Goal: Check status: Check status

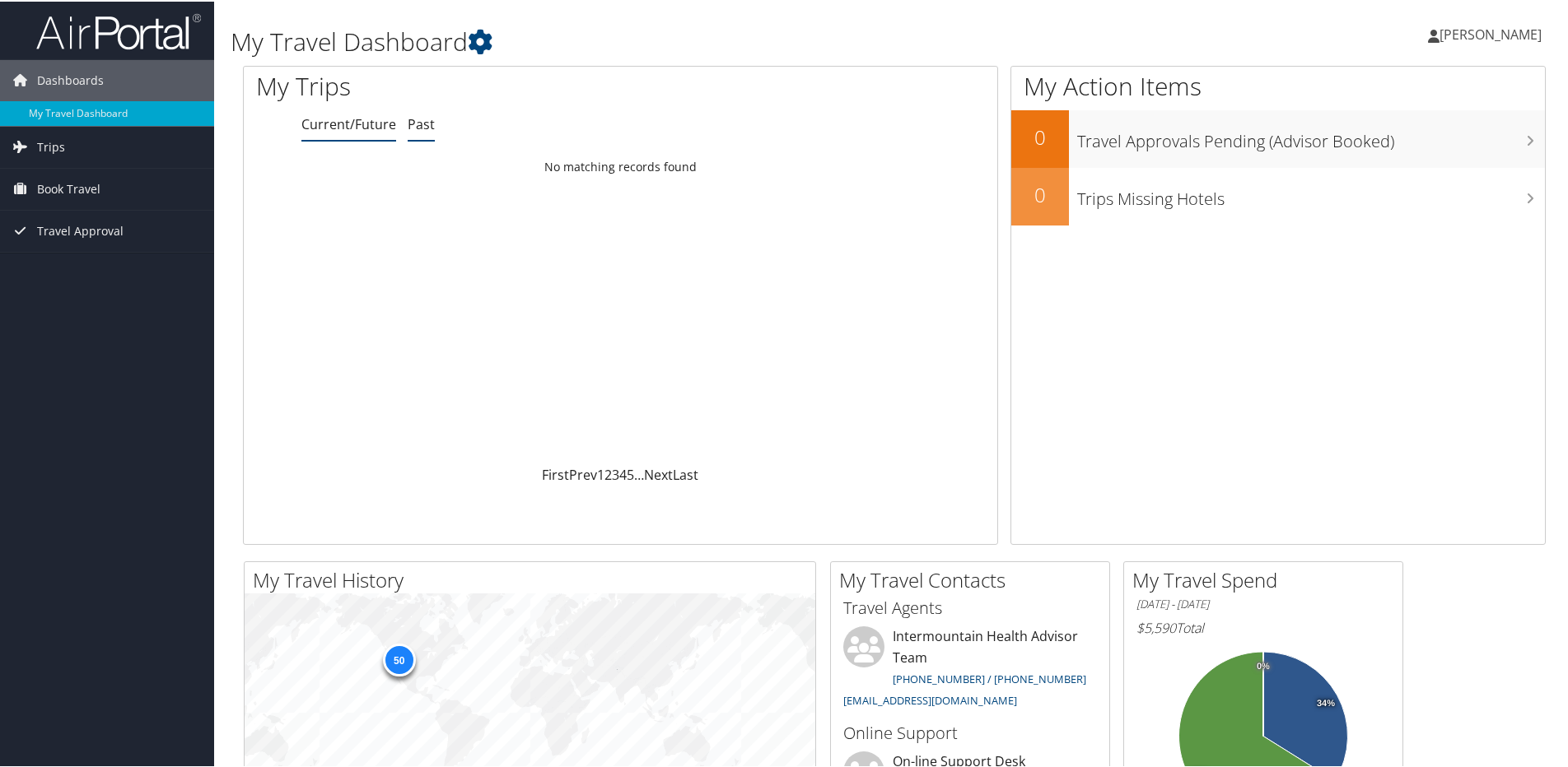
click at [421, 121] on link "Past" at bounding box center [421, 123] width 27 height 18
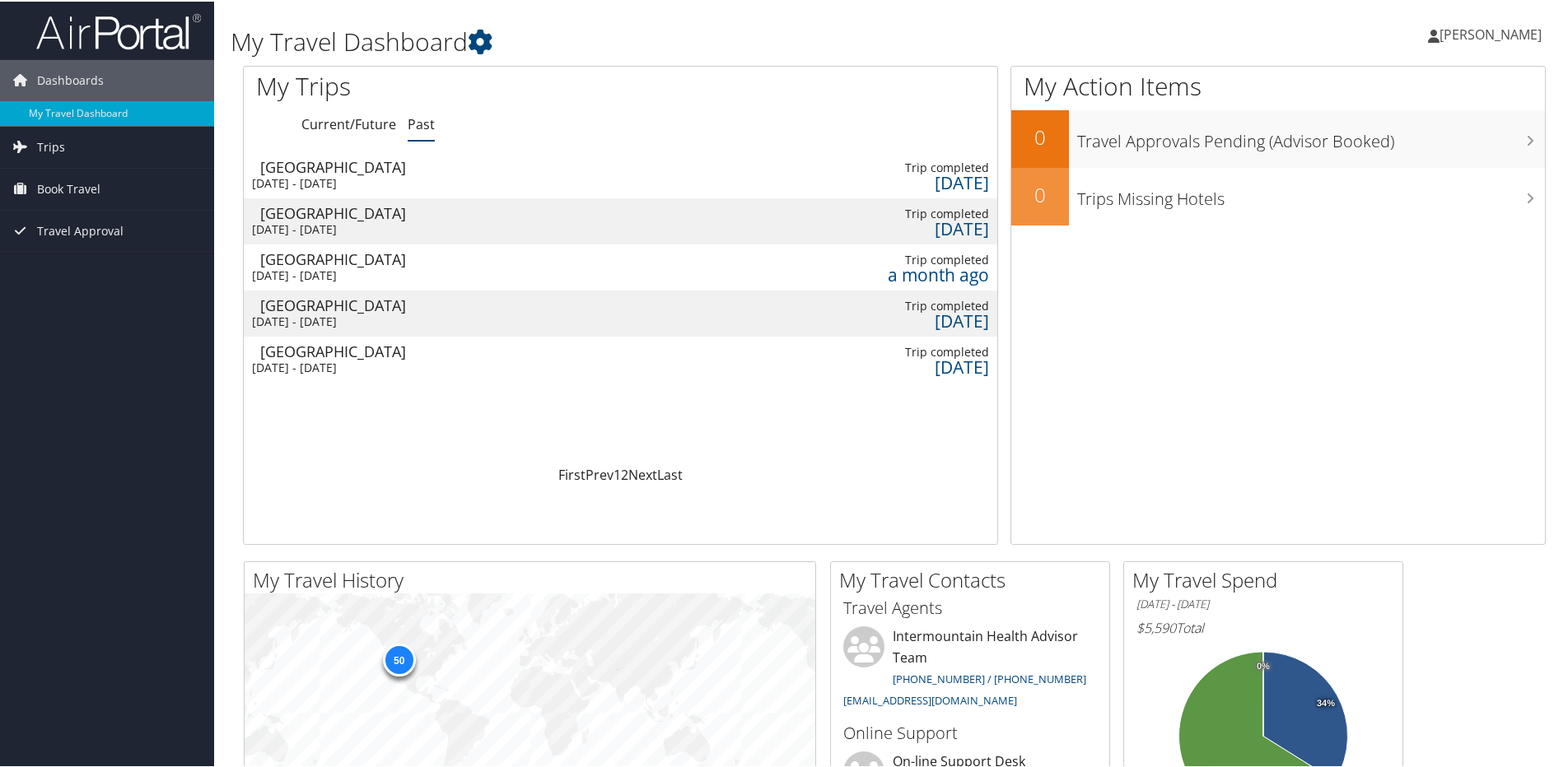
click at [316, 367] on div "[DATE] - [DATE]" at bounding box center [340, 367] width 175 height 15
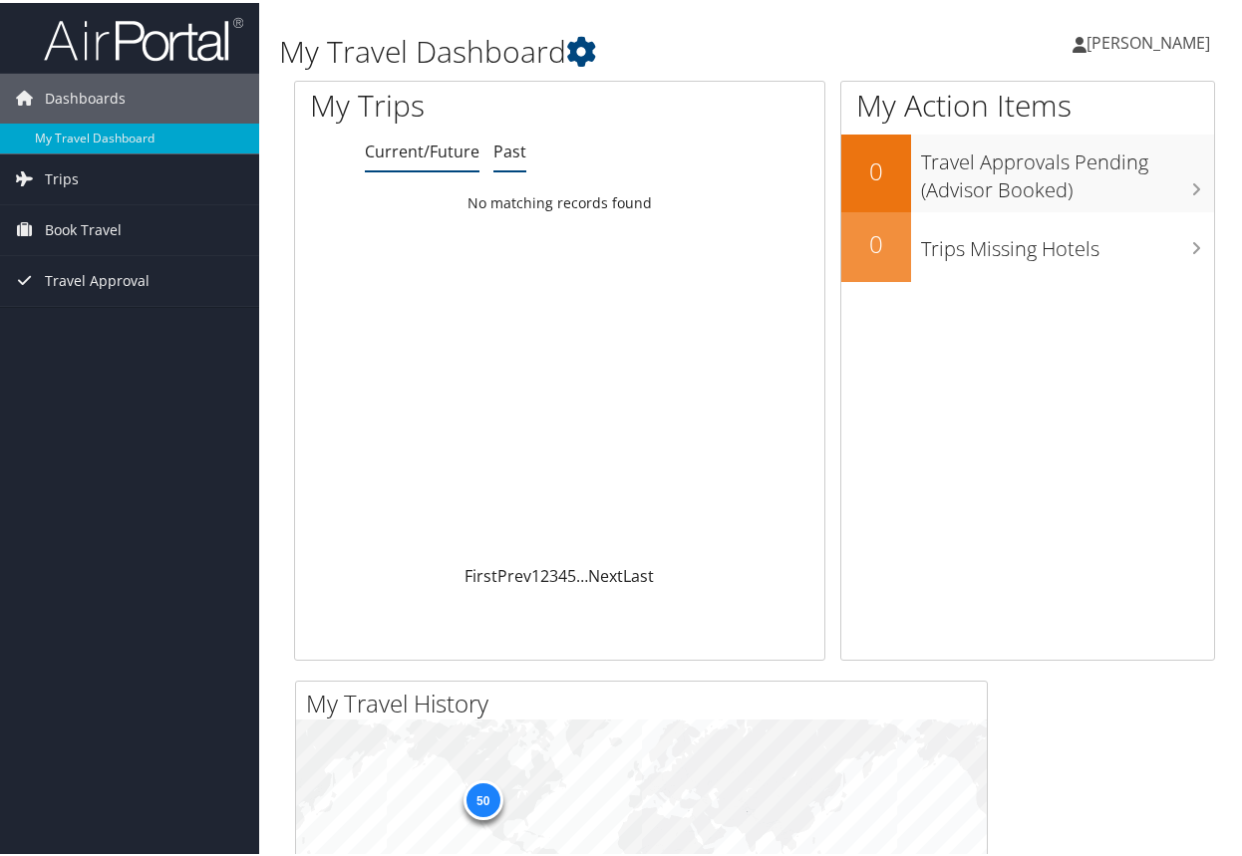
click at [505, 145] on link "Past" at bounding box center [509, 149] width 33 height 22
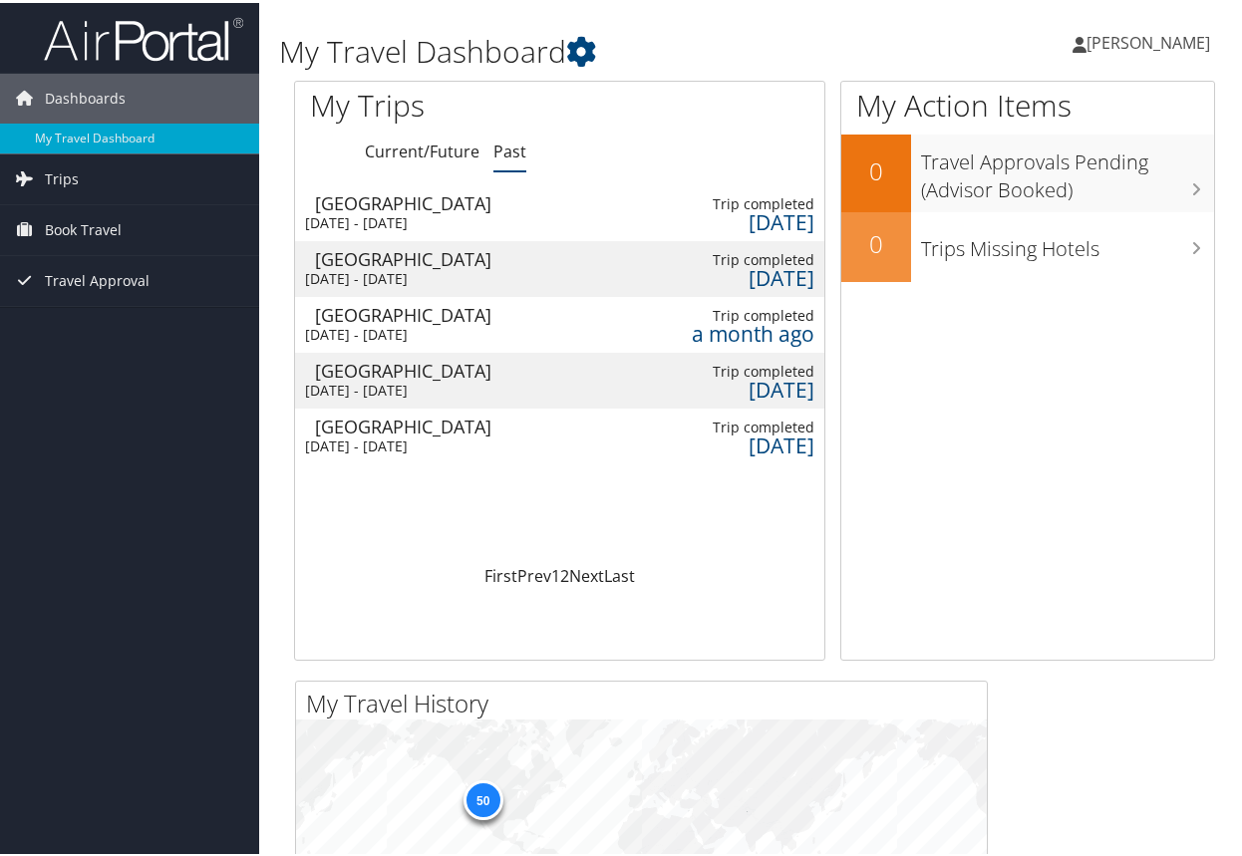
click at [407, 371] on div "[GEOGRAPHIC_DATA]" at bounding box center [403, 368] width 176 height 18
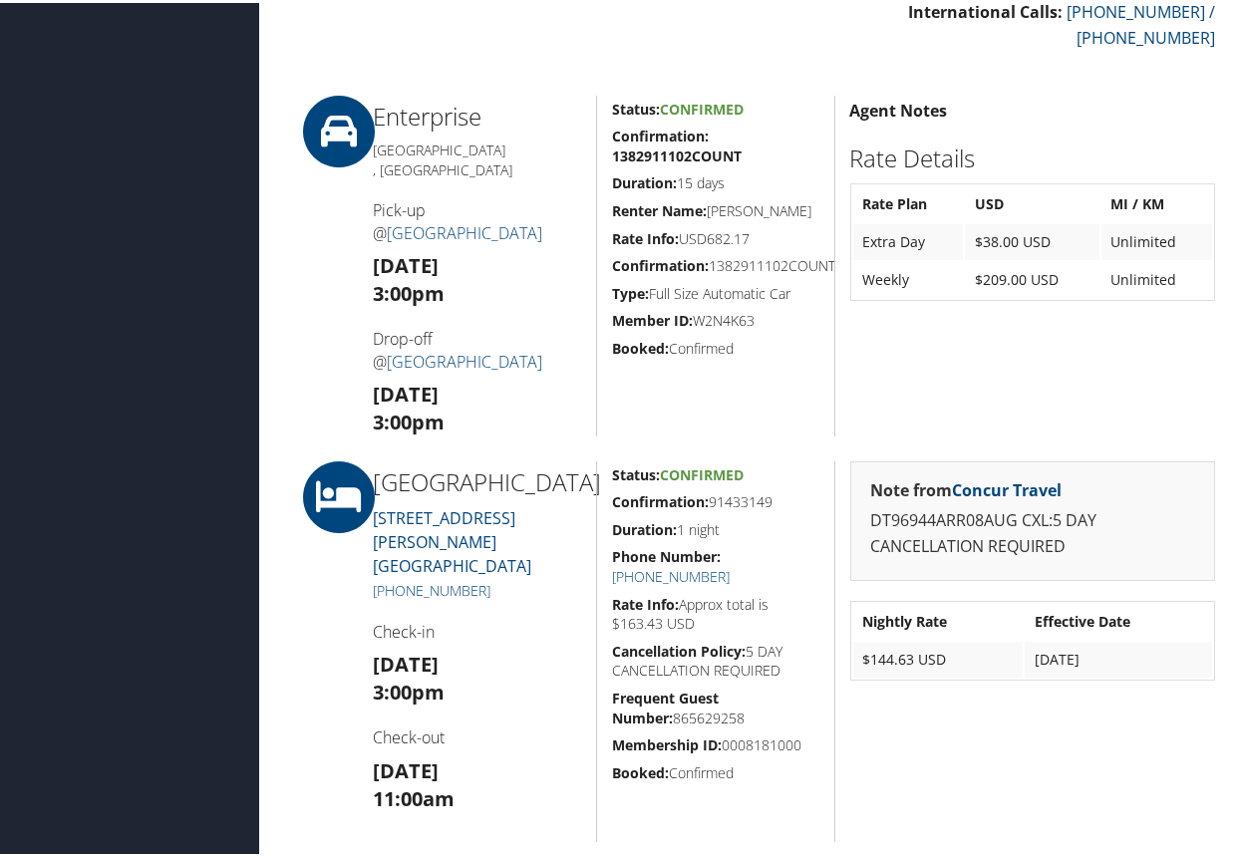
scroll to position [776, 0]
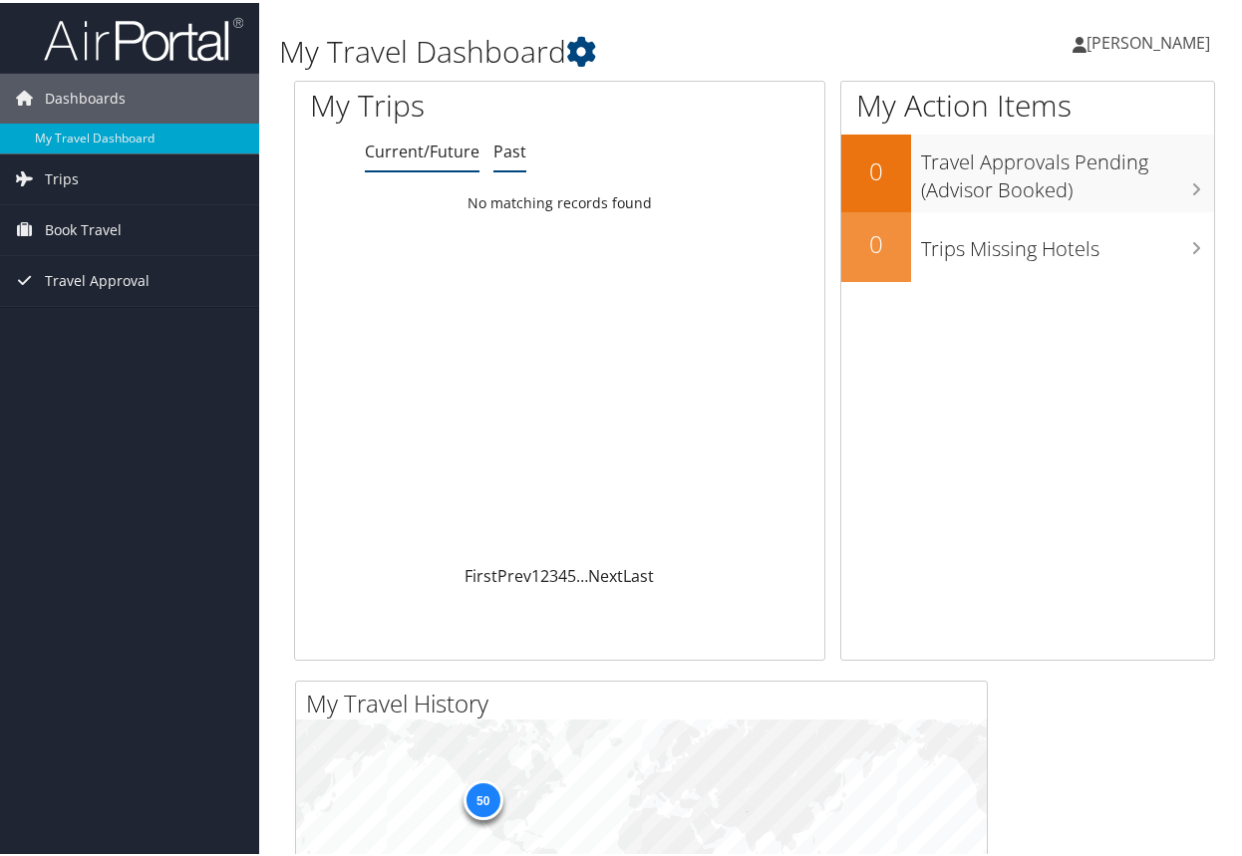
click at [512, 153] on link "Past" at bounding box center [509, 149] width 33 height 22
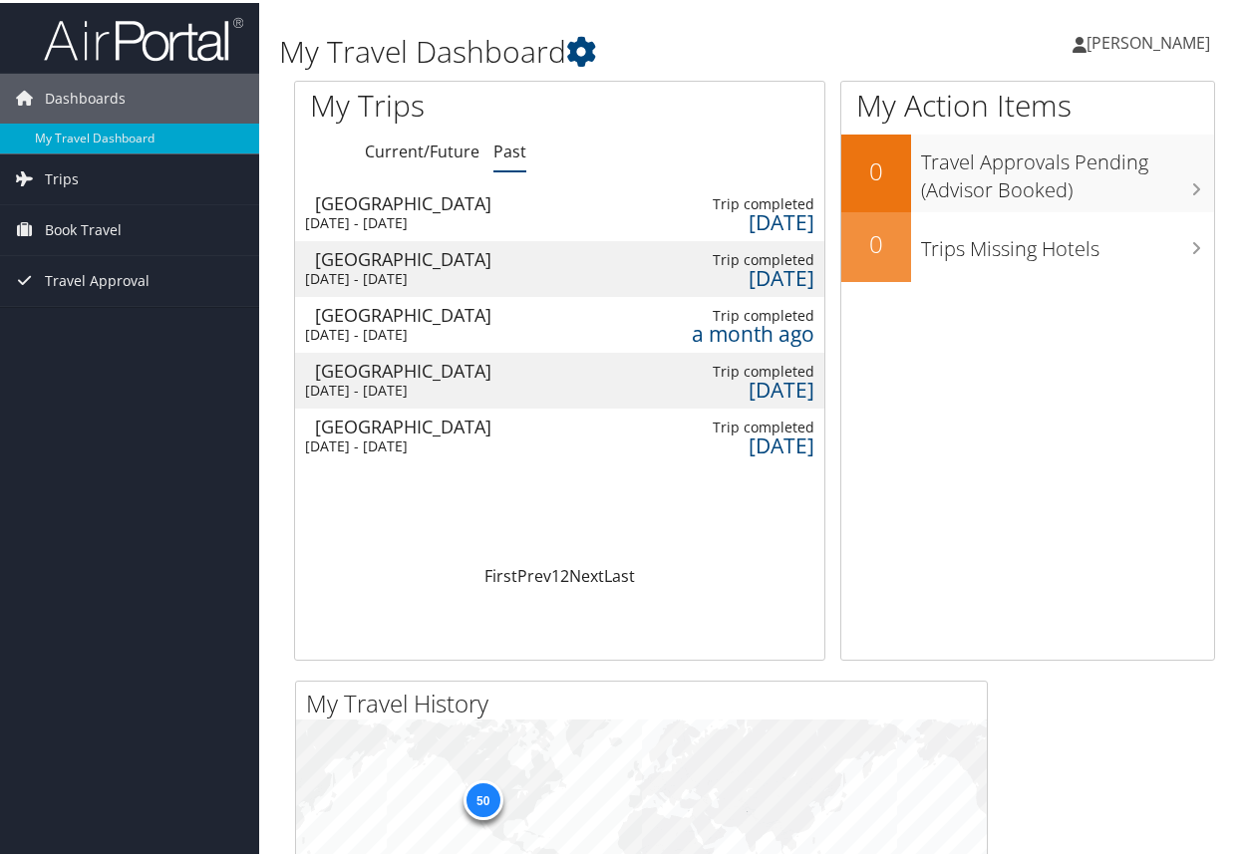
click at [730, 444] on div "[DATE]" at bounding box center [753, 443] width 123 height 18
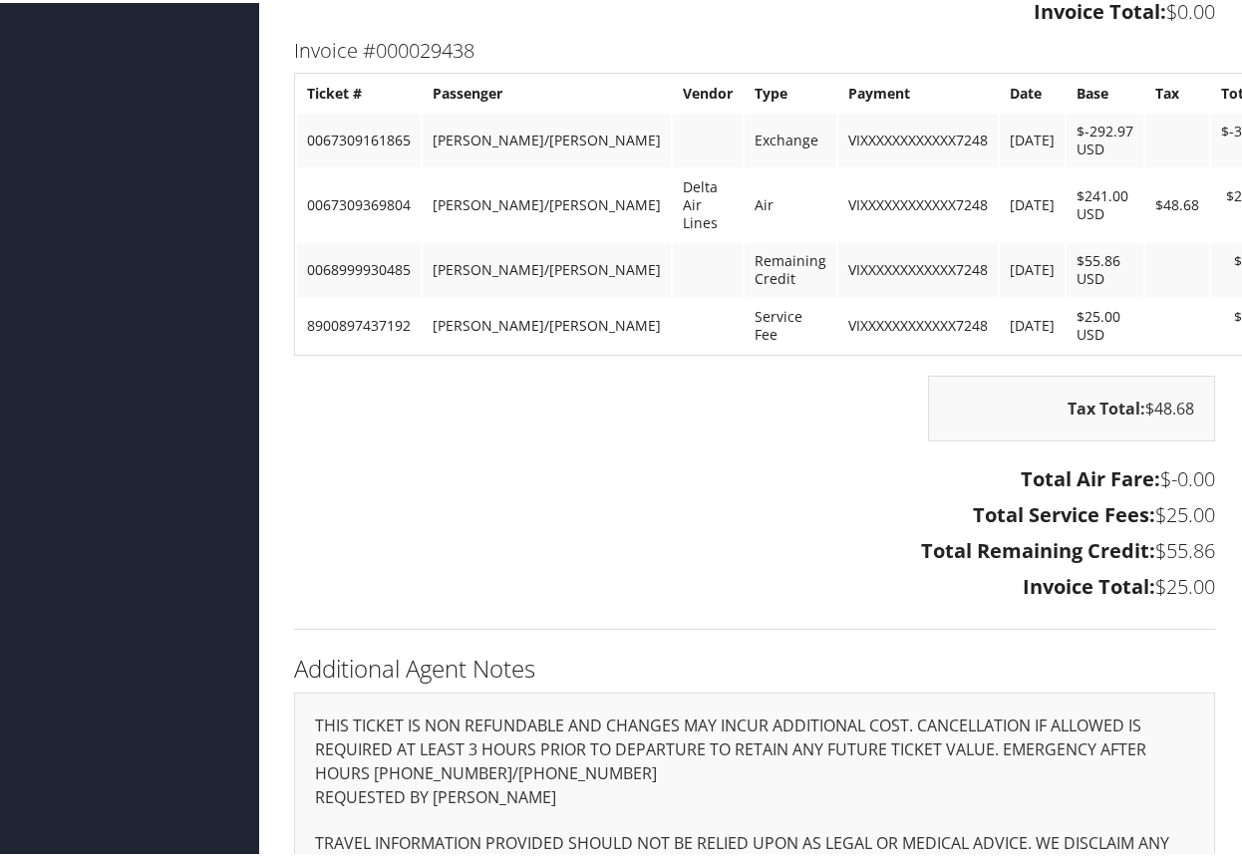
scroll to position [1936, 0]
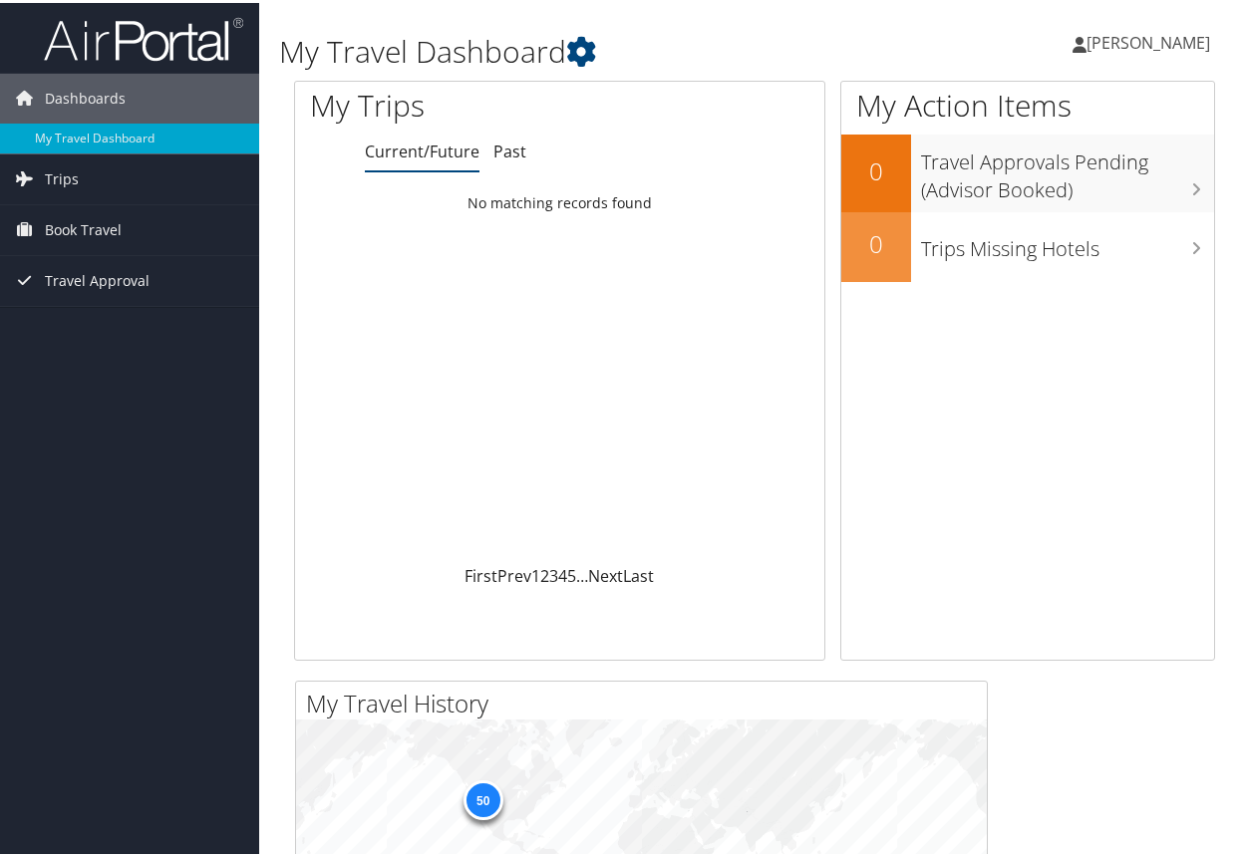
click at [524, 152] on ul "Current/Future Past" at bounding box center [595, 150] width 460 height 36
click at [503, 145] on link "Past" at bounding box center [509, 149] width 33 height 22
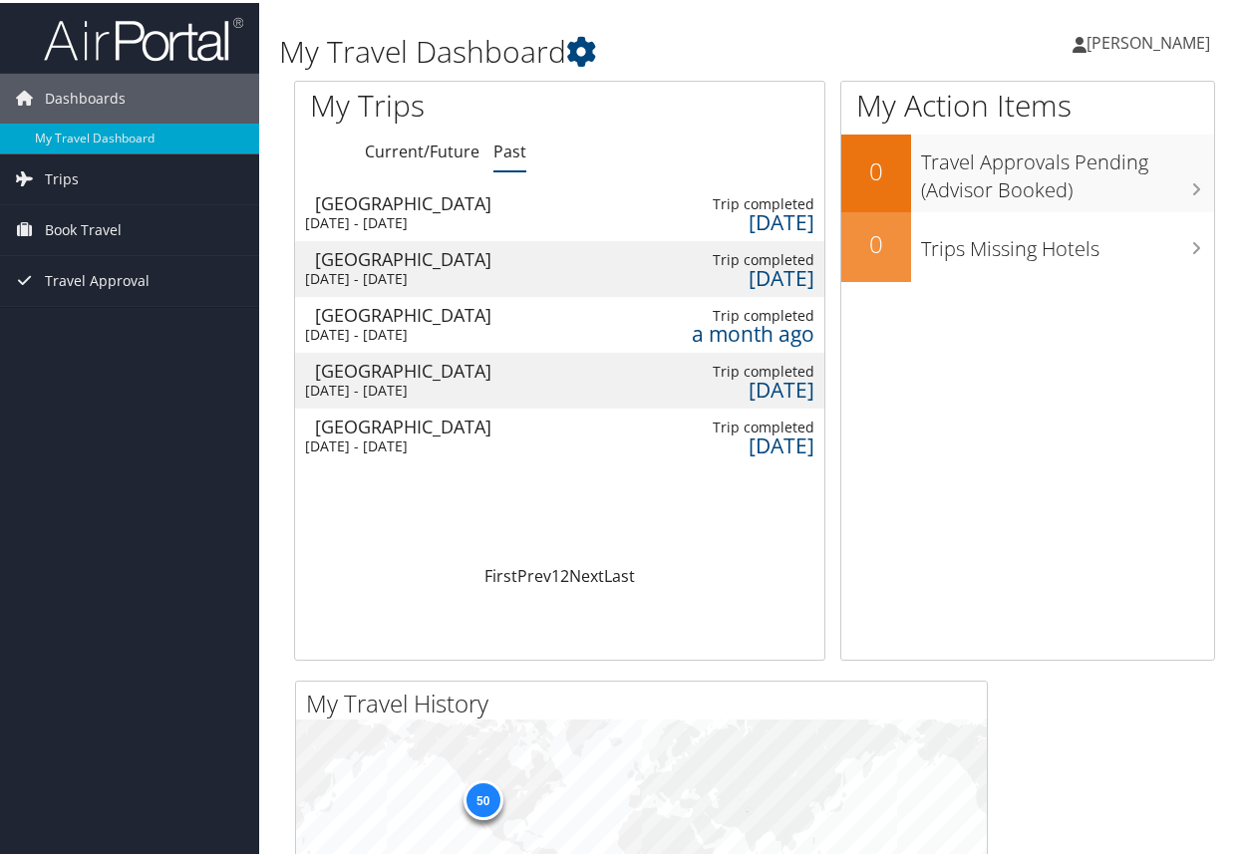
drag, startPoint x: 470, startPoint y: 376, endPoint x: 393, endPoint y: 387, distance: 78.5
drag, startPoint x: 393, startPoint y: 387, endPoint x: 767, endPoint y: 322, distance: 379.4
click at [767, 322] on div "a month ago" at bounding box center [753, 331] width 123 height 18
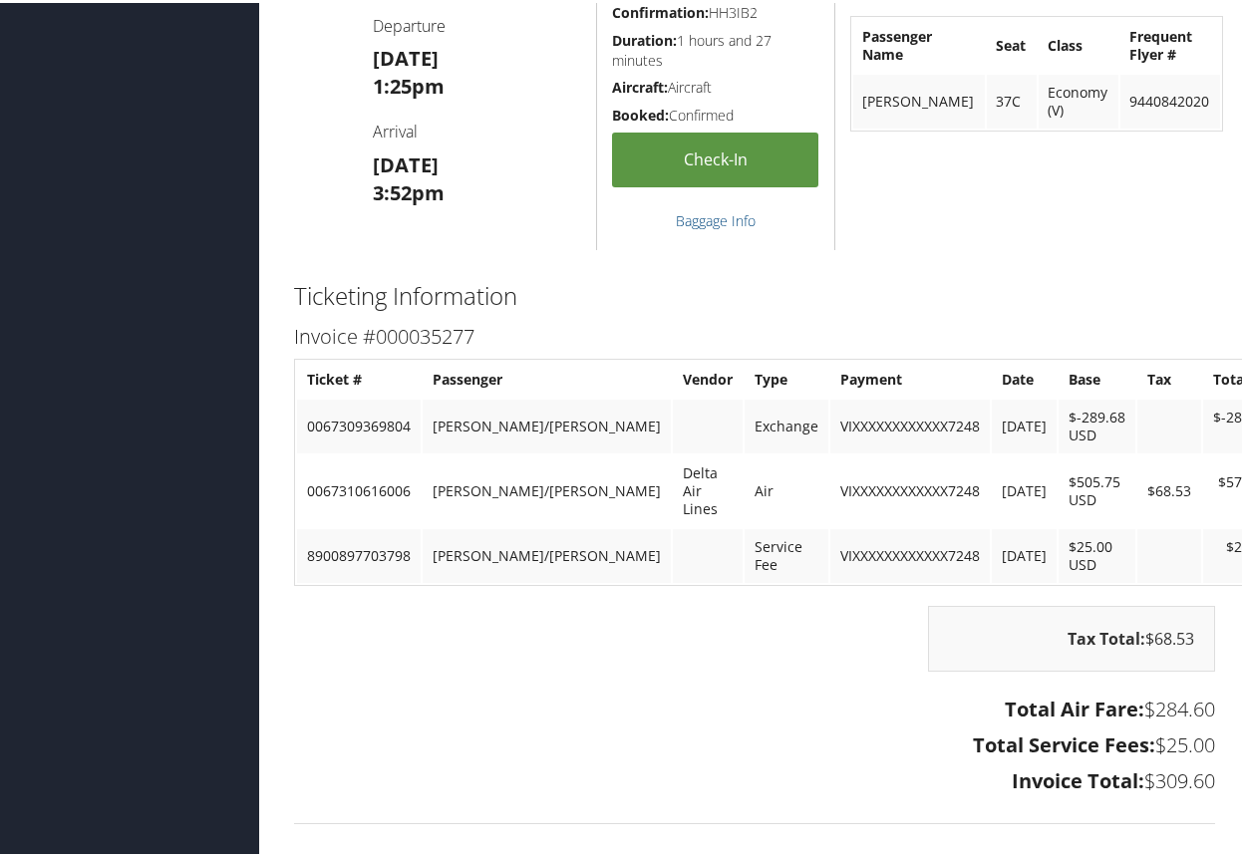
scroll to position [2093, 0]
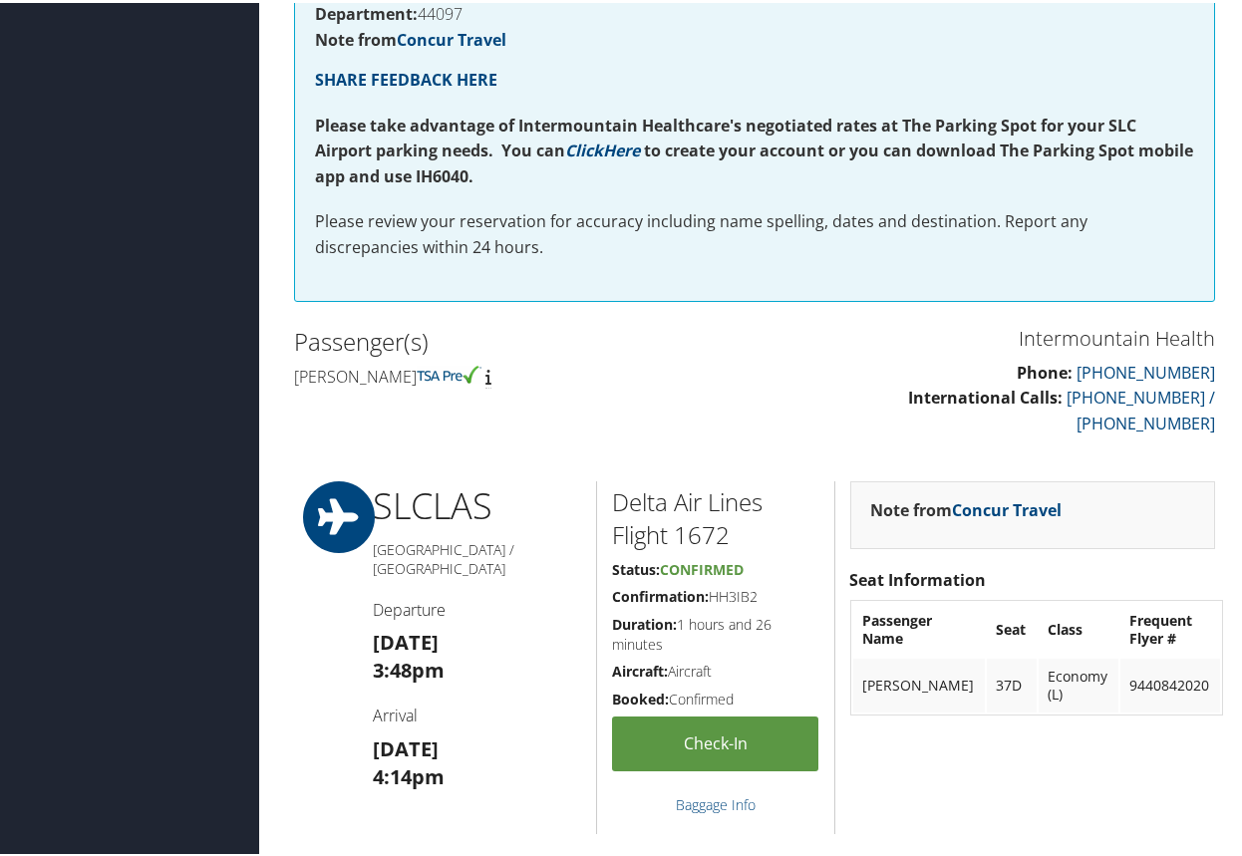
scroll to position [0, 0]
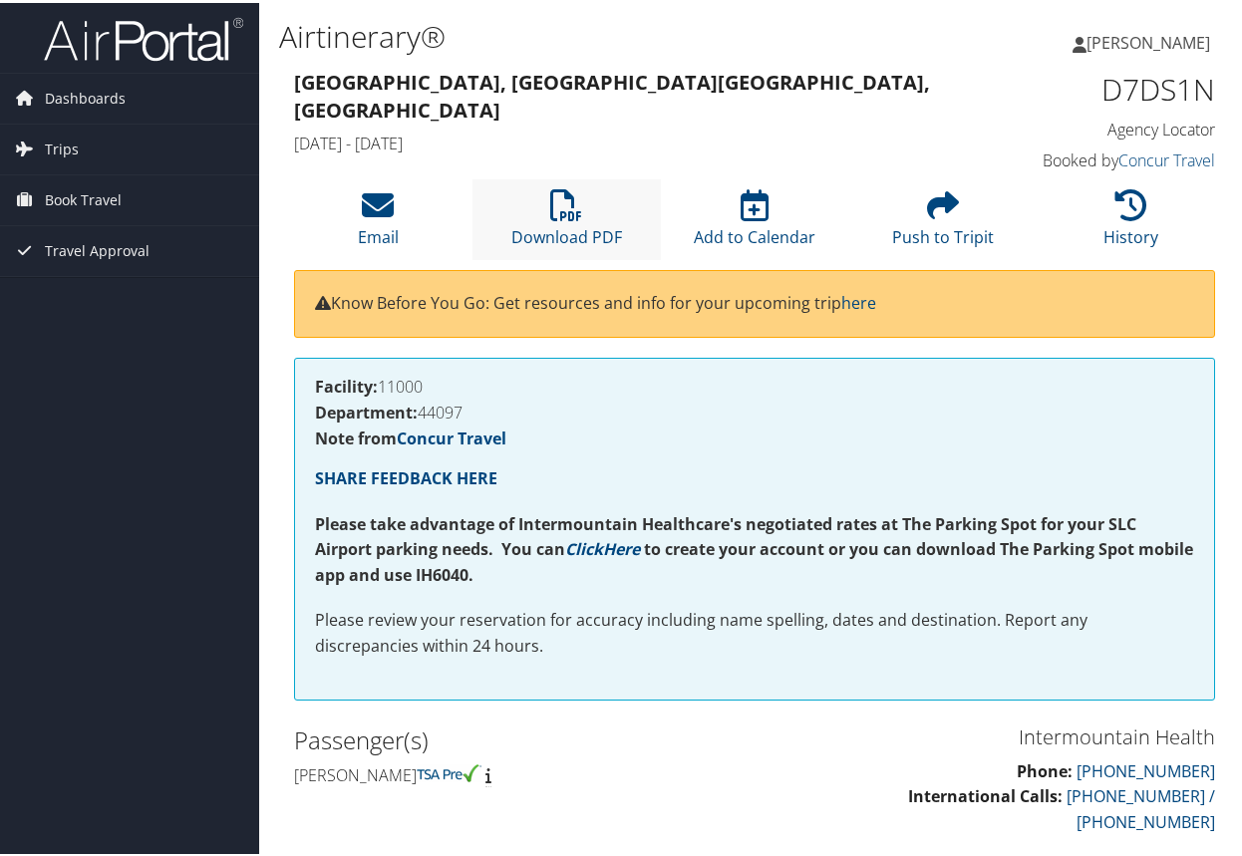
click at [575, 220] on li "Download PDF" at bounding box center [566, 216] width 188 height 81
